Goal: Information Seeking & Learning: Learn about a topic

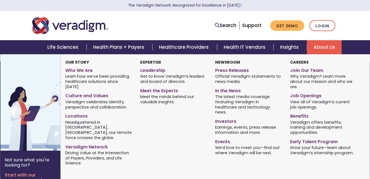
click at [325, 47] on link "About Us" at bounding box center [324, 47] width 35 height 14
click at [79, 70] on link "Who We Are" at bounding box center [98, 70] width 67 height 8
